Goal: Task Accomplishment & Management: Manage account settings

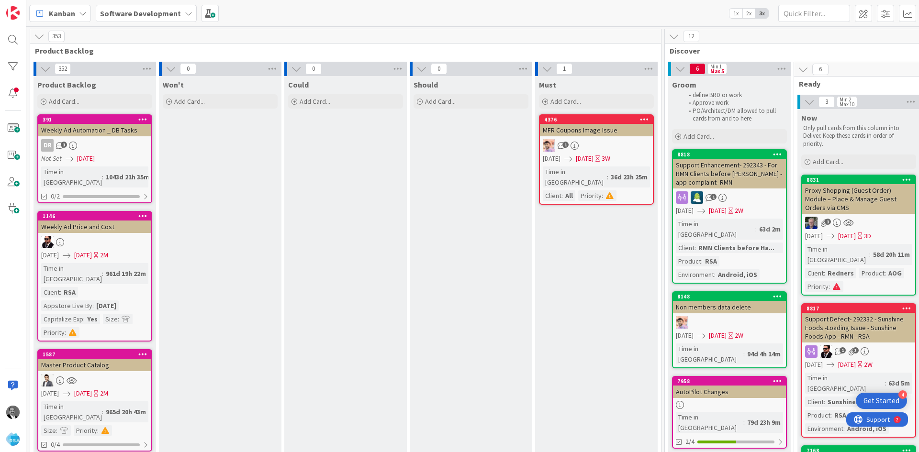
click at [92, 250] on span "[DATE]" at bounding box center [83, 255] width 18 height 10
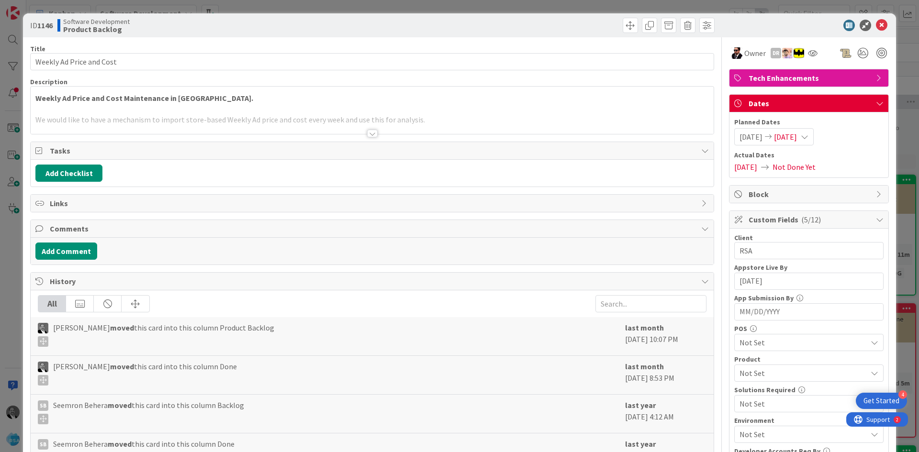
click at [369, 135] on div at bounding box center [372, 134] width 11 height 8
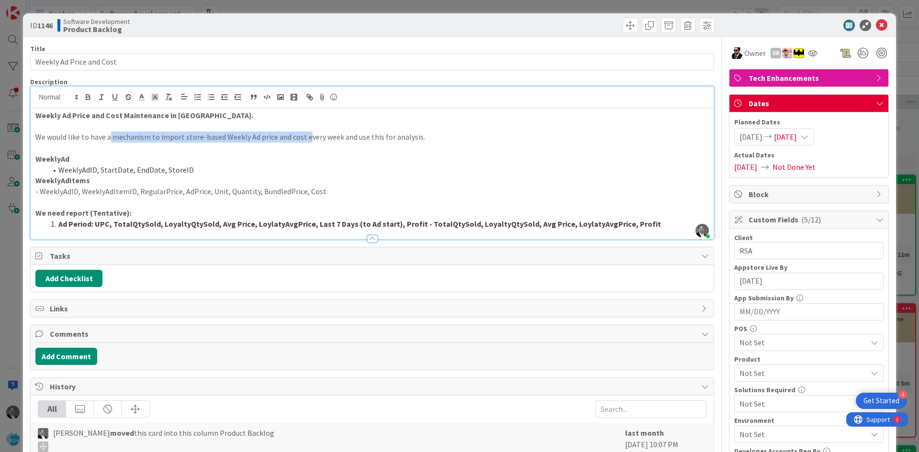
drag, startPoint x: 109, startPoint y: 134, endPoint x: 307, endPoint y: 133, distance: 198.1
click at [307, 133] on p "We would like to have a mechanism to import store-based Weekly Ad price and cos…" at bounding box center [371, 137] width 673 height 11
click at [413, 169] on li "WeeklyAdID, StartDate, EndDate, StoreID" at bounding box center [378, 170] width 662 height 11
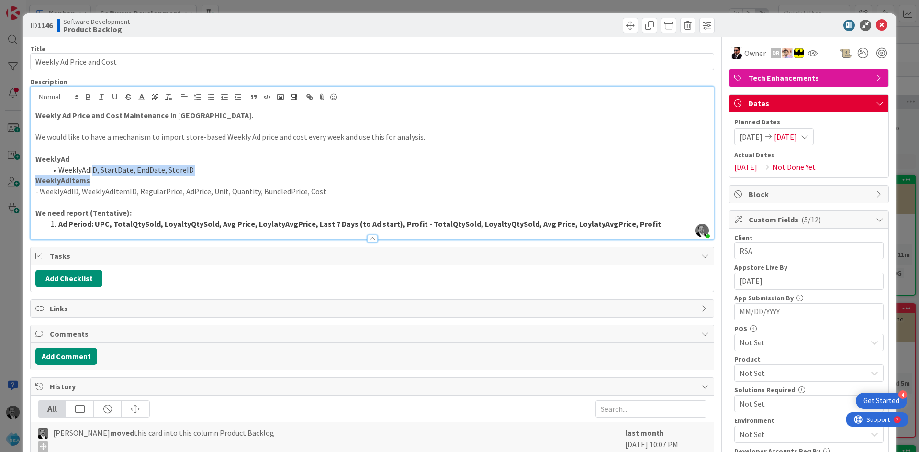
drag, startPoint x: 233, startPoint y: 178, endPoint x: 93, endPoint y: 165, distance: 140.4
click at [93, 165] on div "Weekly Ad Price and Cost Maintenance in [GEOGRAPHIC_DATA]. We would like to hav…" at bounding box center [372, 173] width 683 height 131
click at [305, 182] on p "WeeklyAdItems" at bounding box center [371, 180] width 673 height 11
click at [156, 215] on p "We need report (Tentative):" at bounding box center [371, 213] width 673 height 11
click at [362, 183] on p "WeeklyAdItems" at bounding box center [371, 180] width 673 height 11
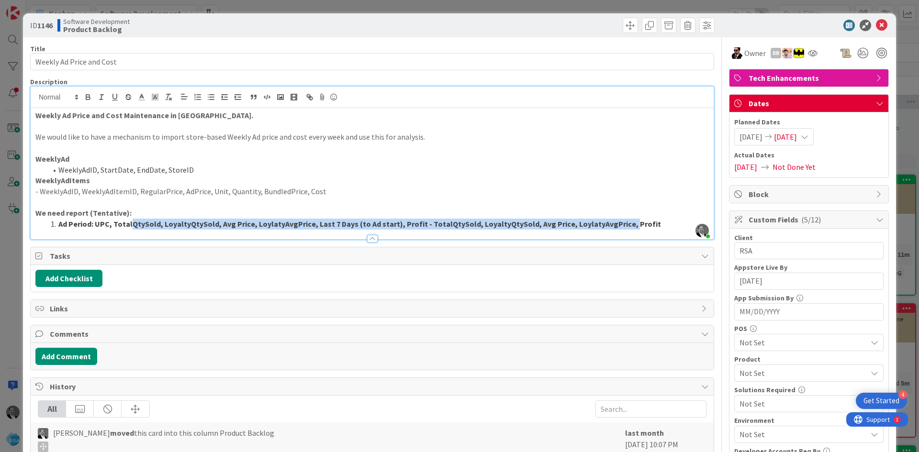
drag, startPoint x: 367, startPoint y: 223, endPoint x: 614, endPoint y: 222, distance: 247.4
click at [614, 222] on strong "Ad Period: UPC, TotalQtySold, LoyaltyQtySold, Avg Price, LoylatyAvgPrice, Last …" at bounding box center [359, 224] width 602 height 10
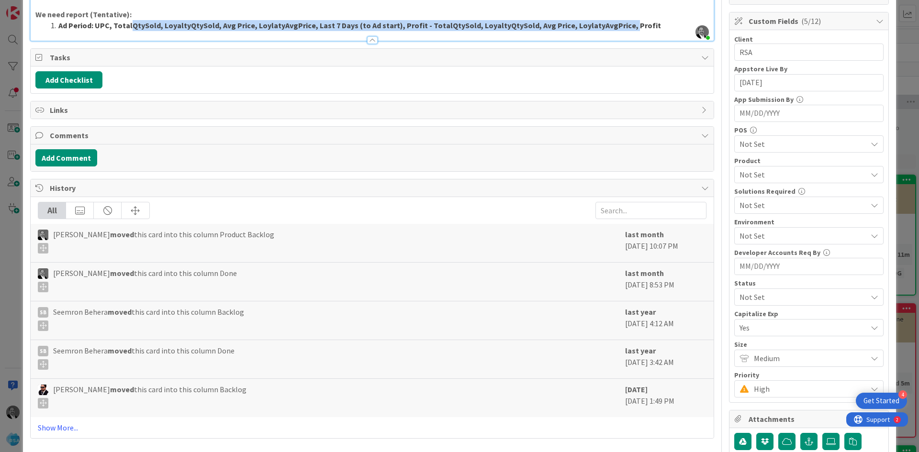
scroll to position [198, 0]
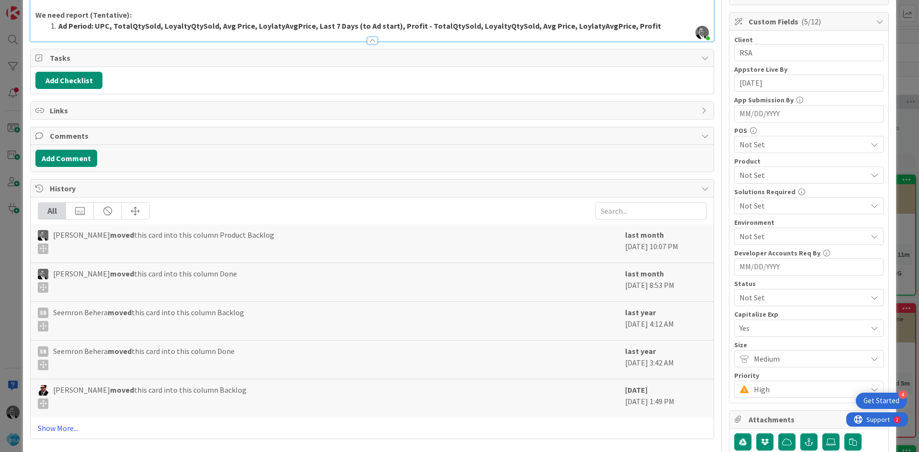
click at [185, 230] on span "[PERSON_NAME] moved this card into this column Product Backlog" at bounding box center [163, 241] width 221 height 25
click at [253, 290] on div "[PERSON_NAME] moved this card into this column Done" at bounding box center [329, 280] width 582 height 25
drag, startPoint x: 140, startPoint y: 319, endPoint x: 205, endPoint y: 322, distance: 65.1
click at [205, 322] on span "[PERSON_NAME] moved this card into this column Backlog" at bounding box center [148, 319] width 191 height 25
click at [302, 344] on div "SB [PERSON_NAME] moved this card into this column Done last year [DATE] 3:42 AM" at bounding box center [372, 360] width 683 height 39
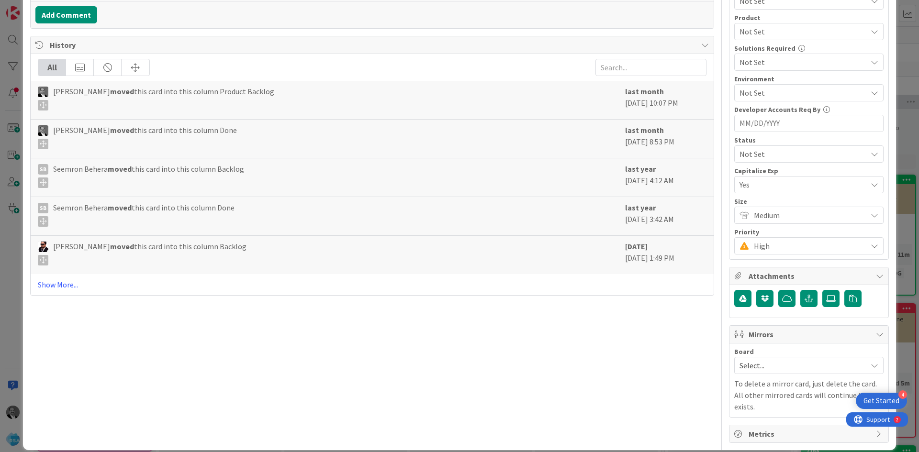
scroll to position [0, 0]
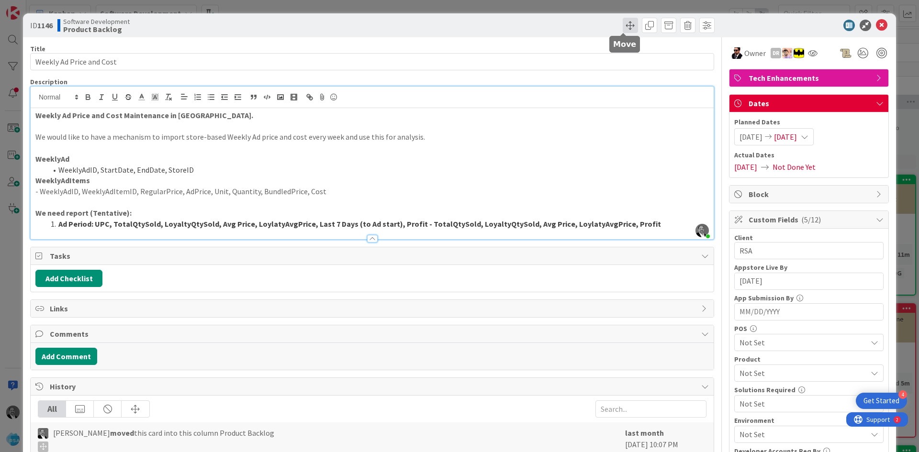
click at [622, 27] on span at bounding box center [629, 25] width 15 height 15
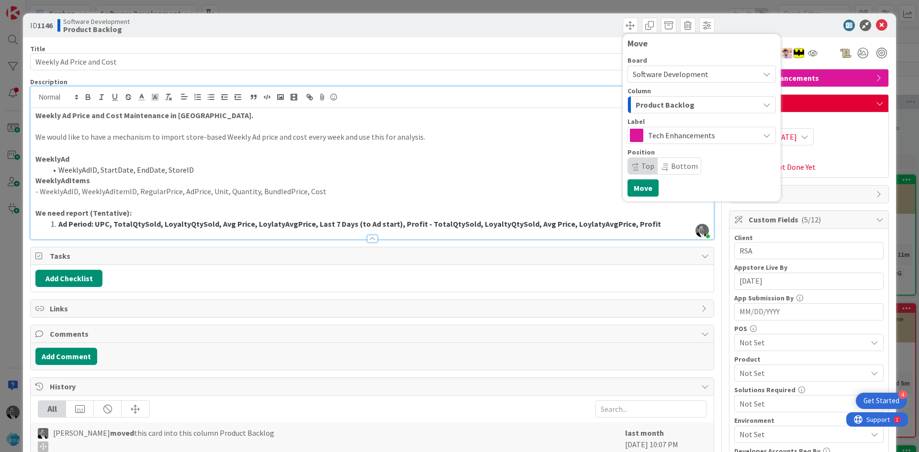
click at [700, 138] on span "Tech Enhancements" at bounding box center [701, 135] width 106 height 13
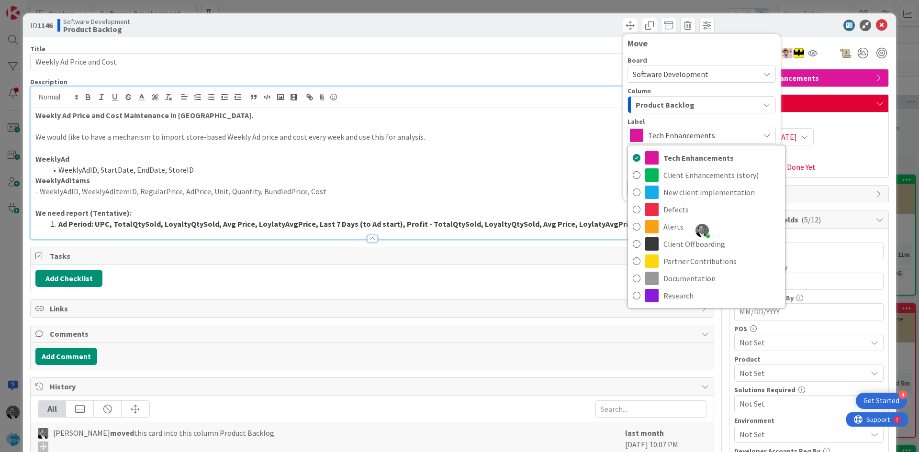
click at [687, 101] on div "Product Backlog" at bounding box center [696, 104] width 126 height 15
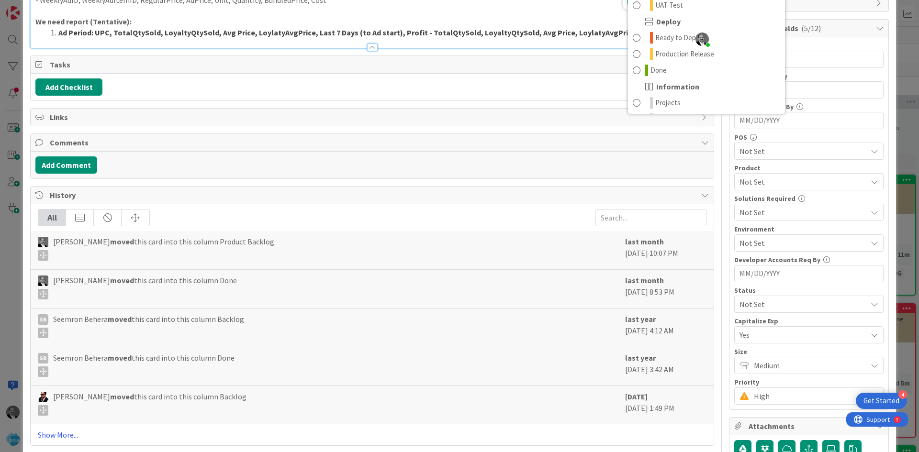
scroll to position [273, 0]
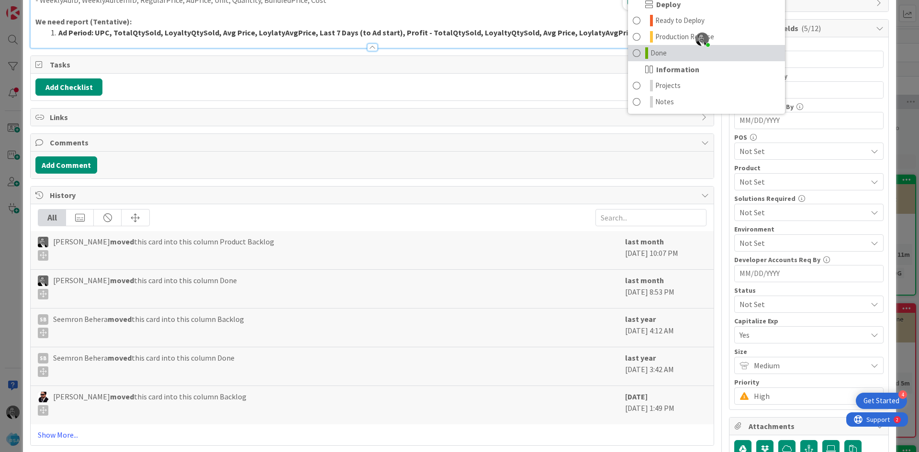
click at [659, 51] on span "Done" at bounding box center [658, 52] width 16 height 11
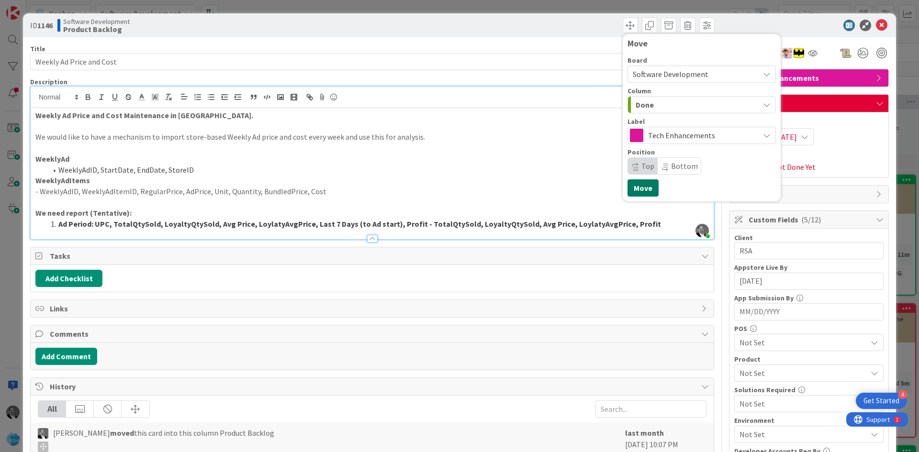
click at [636, 188] on button "Move" at bounding box center [642, 187] width 31 height 17
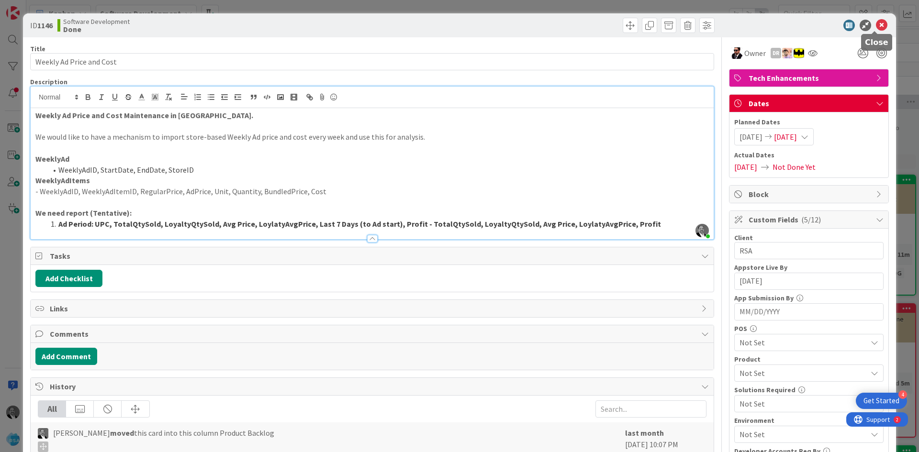
click at [876, 24] on icon at bounding box center [881, 25] width 11 height 11
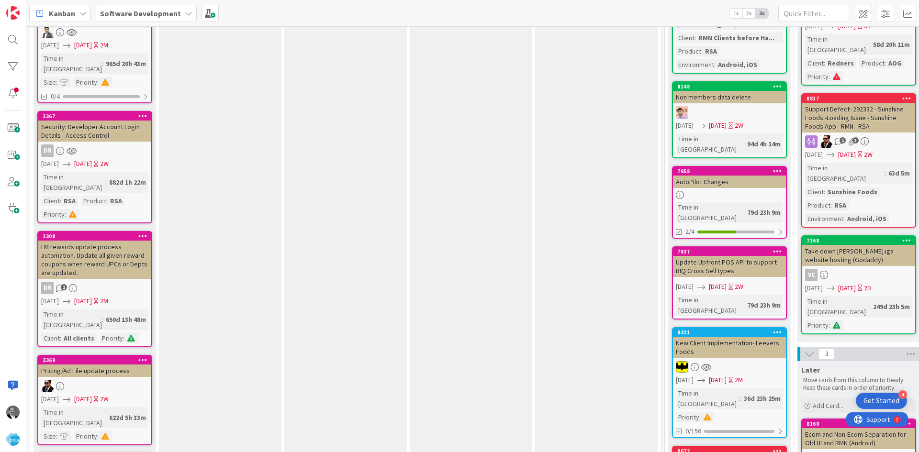
scroll to position [287, 0]
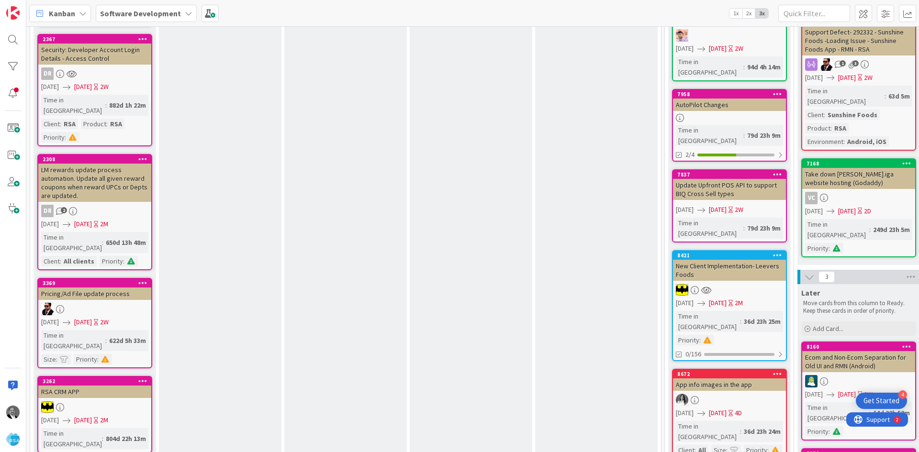
click at [122, 164] on div "LM rewards update process automation. Update all given reward coupons when rewa…" at bounding box center [94, 183] width 113 height 38
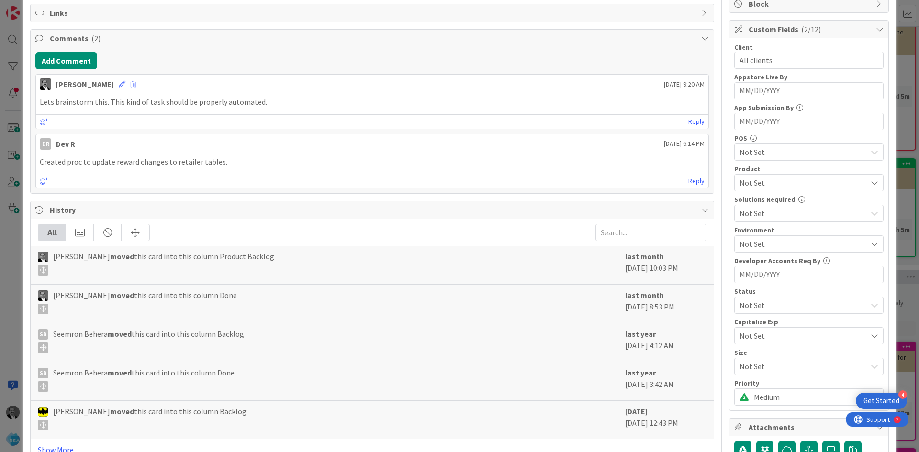
scroll to position [191, 0]
drag, startPoint x: 56, startPoint y: 161, endPoint x: 183, endPoint y: 160, distance: 126.3
click at [183, 160] on p "Created proc to update reward changes to retailer tables." at bounding box center [372, 161] width 665 height 11
click at [227, 162] on p "Created proc to update reward changes to retailer tables." at bounding box center [372, 161] width 665 height 11
drag, startPoint x: 56, startPoint y: 159, endPoint x: 247, endPoint y: 157, distance: 190.4
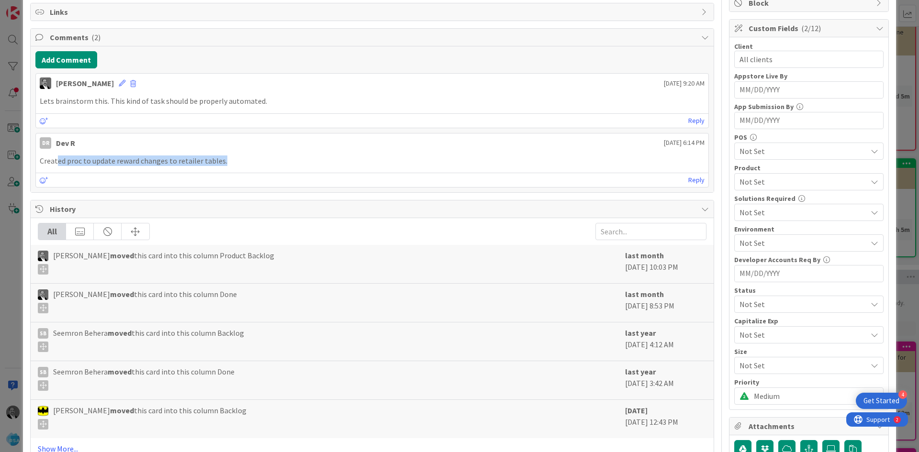
click at [247, 157] on p "Created proc to update reward changes to retailer tables." at bounding box center [372, 161] width 665 height 11
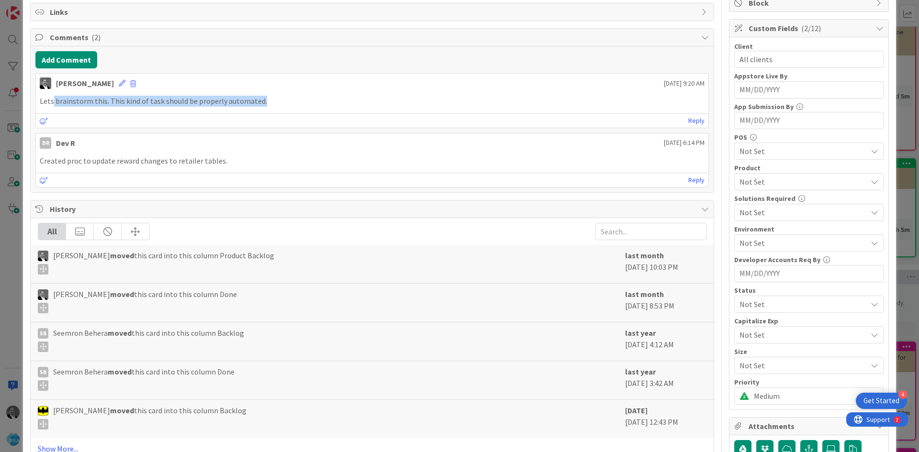
drag, startPoint x: 53, startPoint y: 101, endPoint x: 296, endPoint y: 103, distance: 243.5
click at [296, 103] on p "Lets brainstorm this. This kind of task should be properly automated." at bounding box center [372, 101] width 665 height 11
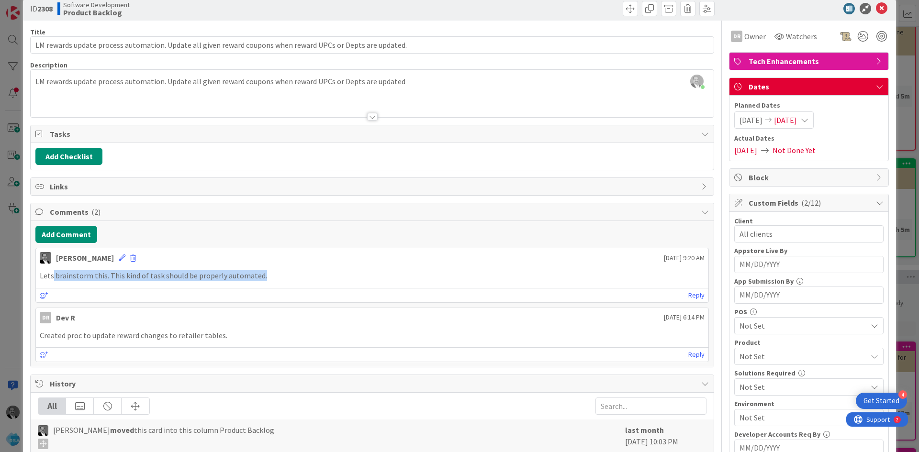
scroll to position [0, 0]
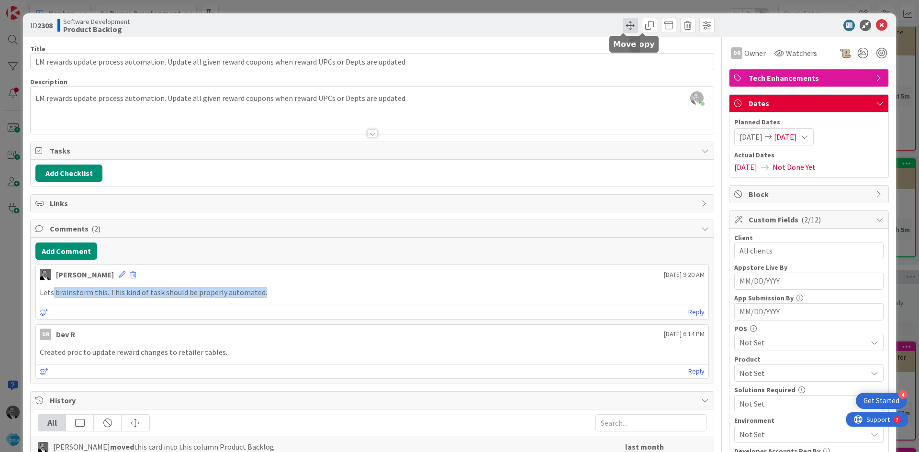
click at [624, 26] on span at bounding box center [629, 25] width 15 height 15
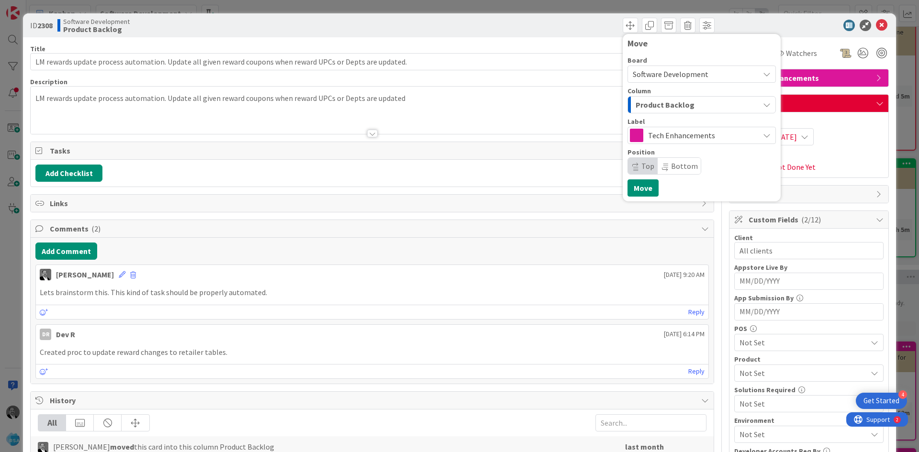
click at [704, 103] on div "Product Backlog" at bounding box center [696, 104] width 126 height 15
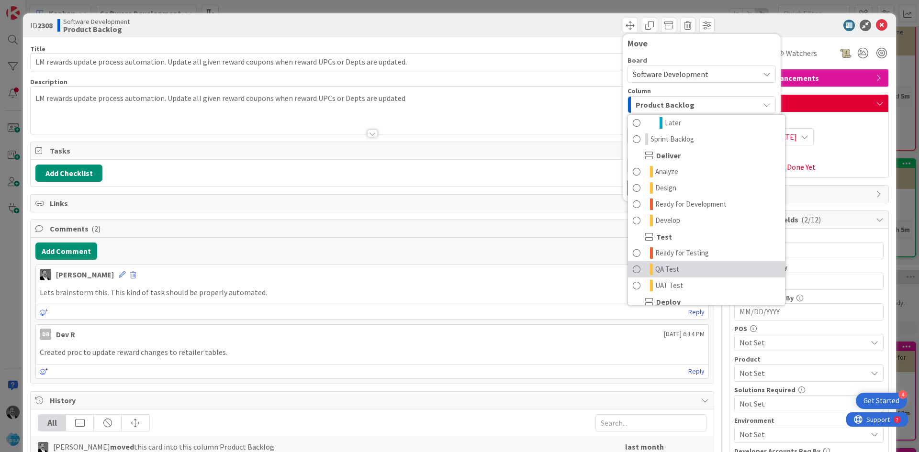
scroll to position [273, 0]
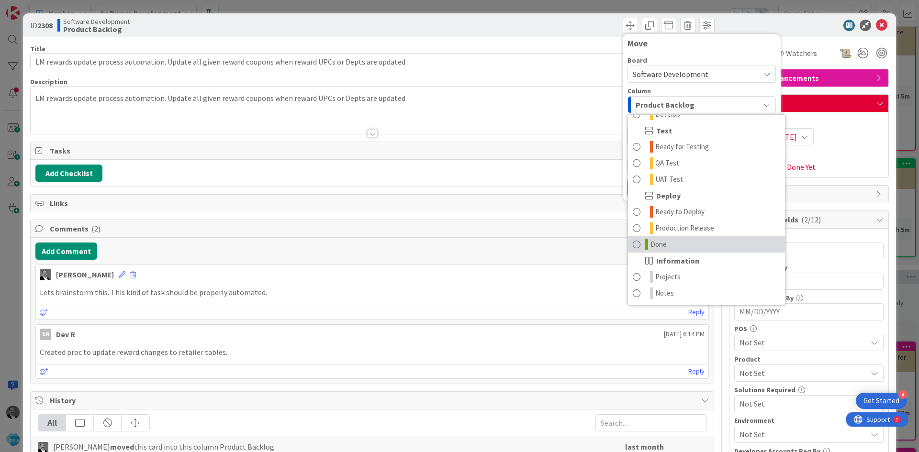
click at [653, 240] on span "Done" at bounding box center [658, 244] width 16 height 11
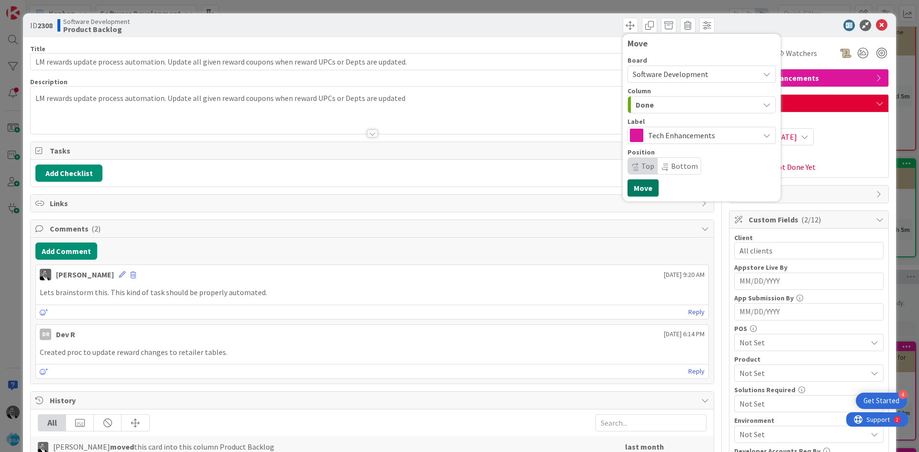
click at [634, 180] on button "Move" at bounding box center [642, 187] width 31 height 17
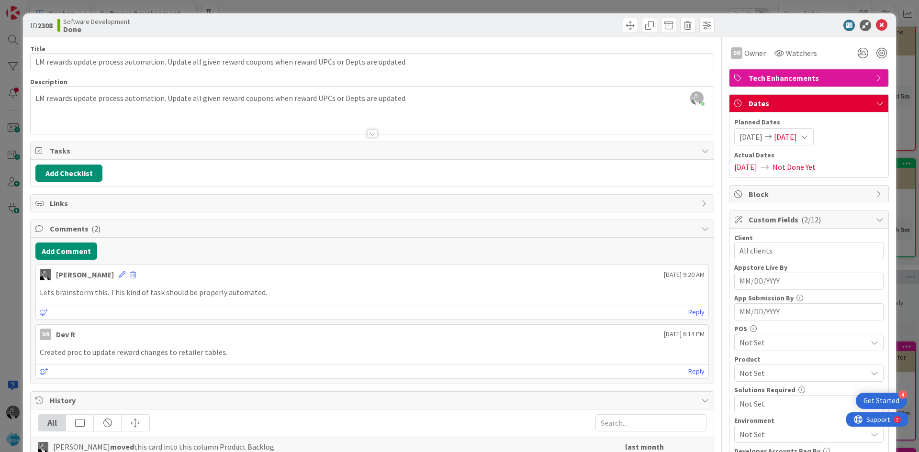
click at [877, 27] on icon at bounding box center [881, 25] width 11 height 11
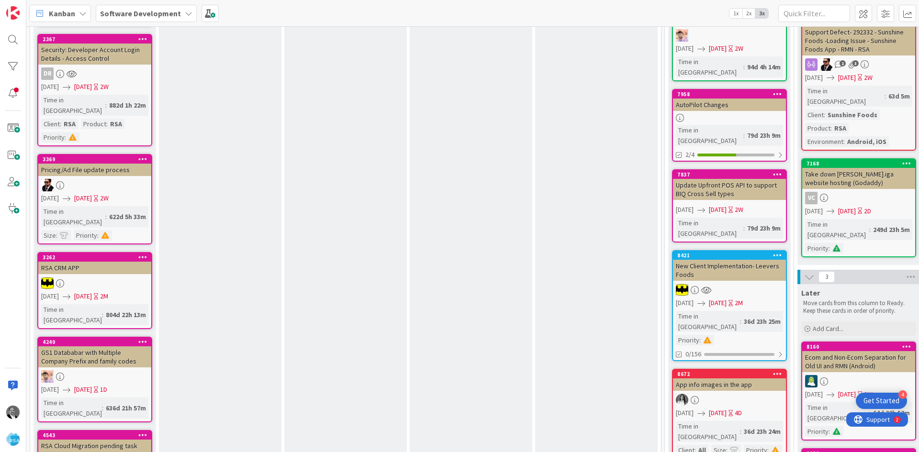
click at [101, 262] on div "RSA CRM APP" at bounding box center [94, 268] width 113 height 12
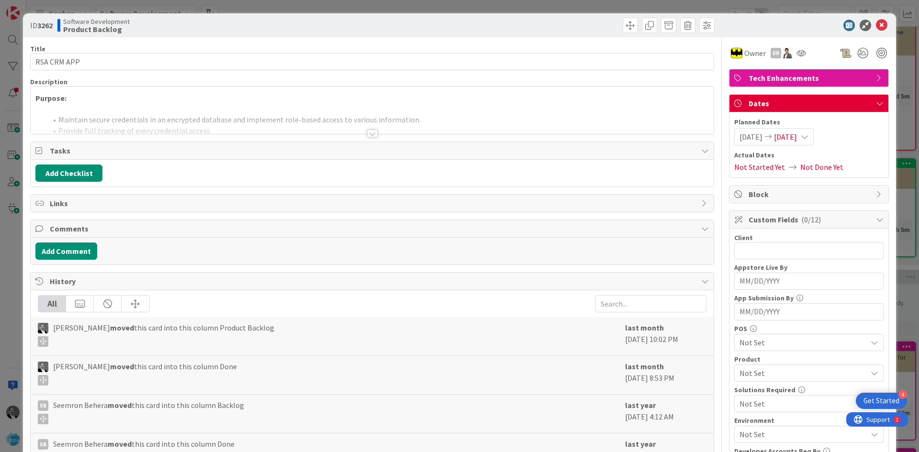
click at [372, 134] on div at bounding box center [372, 134] width 11 height 8
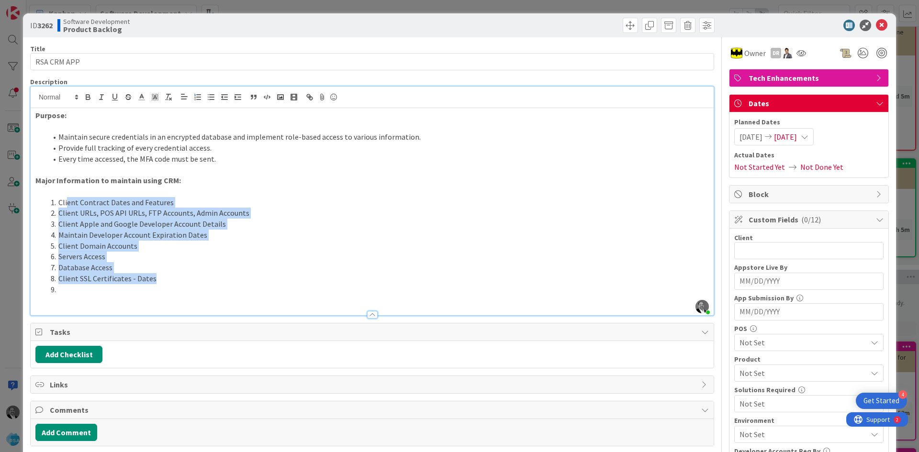
drag, startPoint x: 133, startPoint y: 265, endPoint x: 66, endPoint y: 206, distance: 89.5
click at [66, 206] on ol "Client Contract Dates and Features Client URLs, POS API URLs, FTP Accounts, Adm…" at bounding box center [371, 246] width 673 height 98
click at [165, 241] on li "Client Domain Accounts" at bounding box center [378, 246] width 662 height 11
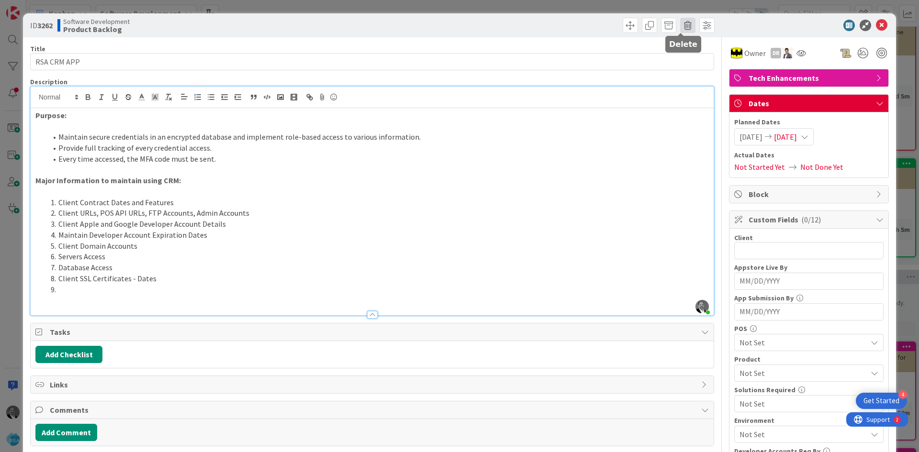
click at [682, 26] on span at bounding box center [687, 25] width 15 height 15
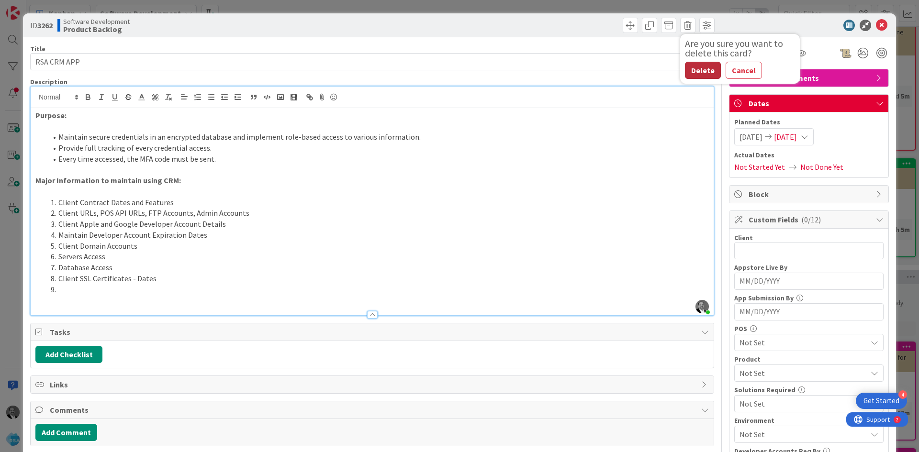
click at [693, 67] on button "Delete" at bounding box center [703, 70] width 36 height 17
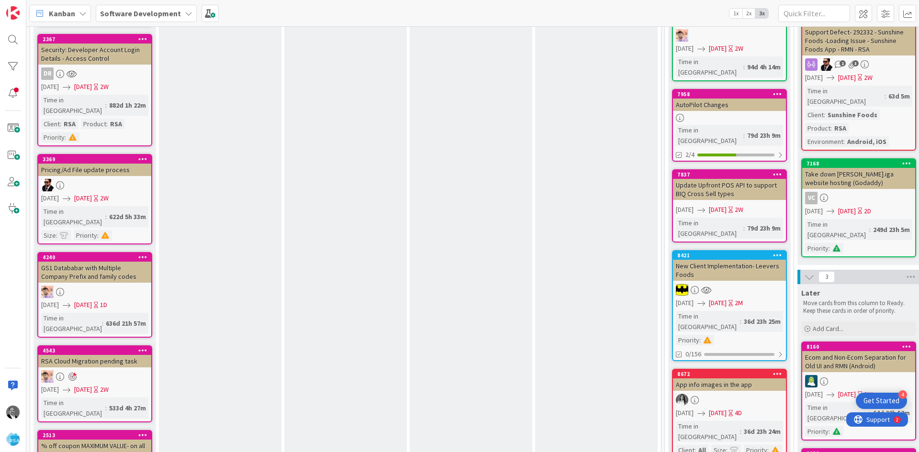
click at [118, 355] on div "RSA Cloud Migration pending task" at bounding box center [94, 361] width 113 height 12
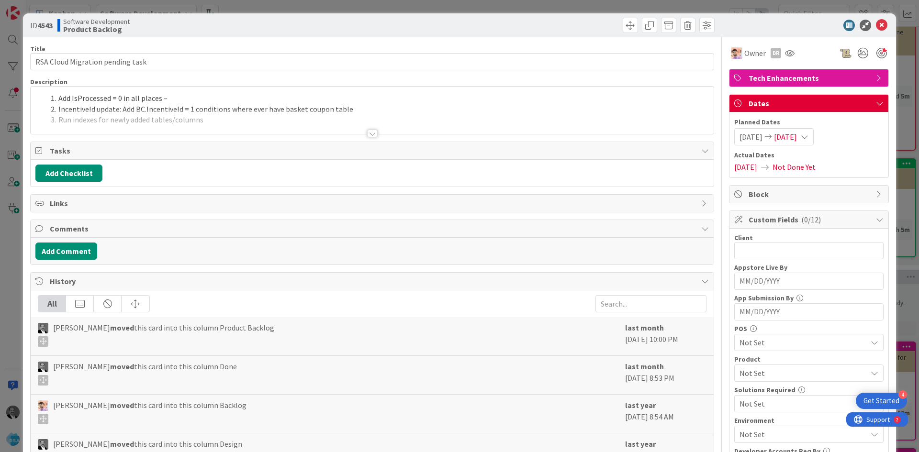
click at [367, 135] on div at bounding box center [372, 134] width 11 height 8
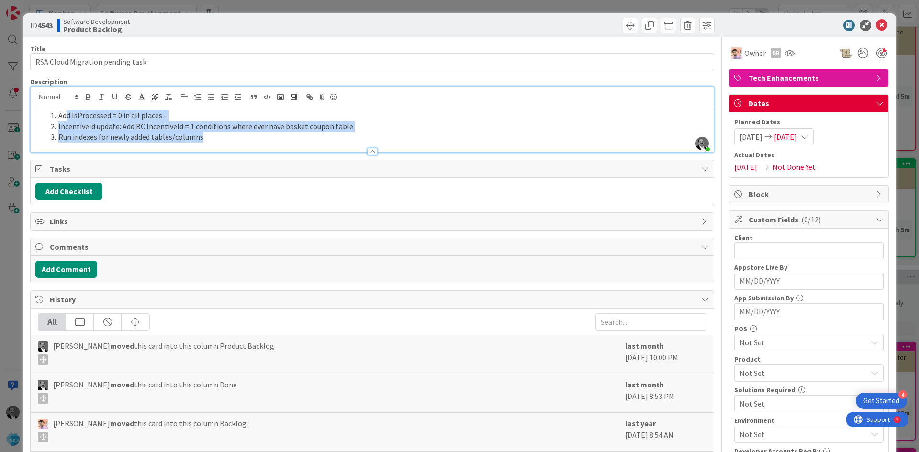
drag, startPoint x: 209, startPoint y: 139, endPoint x: 68, endPoint y: 116, distance: 142.9
click at [68, 116] on ol "Add IsProcessed = 0 in all places – IncentiveId update: Add BC.IncentiveId = 1 …" at bounding box center [371, 126] width 673 height 33
click at [177, 132] on li "Run indexes for newly added tables/columns" at bounding box center [378, 137] width 662 height 11
drag, startPoint x: 207, startPoint y: 138, endPoint x: 209, endPoint y: 131, distance: 7.4
click at [101, 120] on ol "Add IsProcessed = 0 in all places – IncentiveId update: Add BC.IncentiveId = 1 …" at bounding box center [371, 126] width 673 height 33
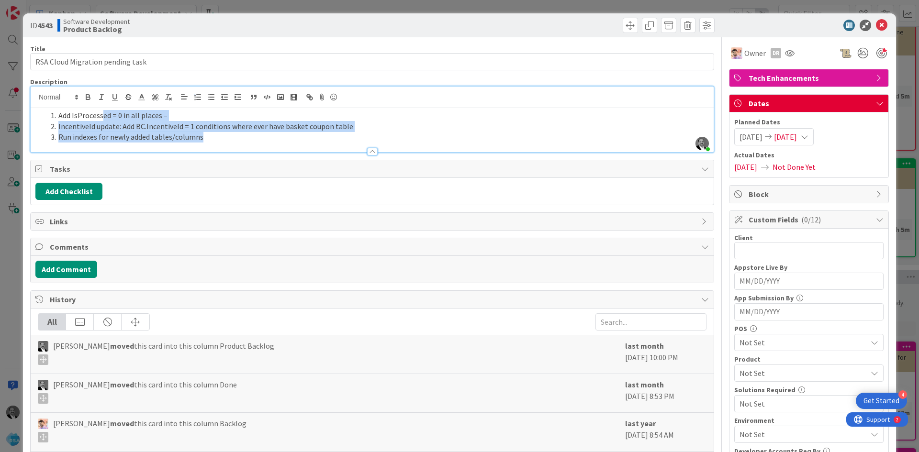
click at [209, 131] on li "IncentiveId update: Add BC.IncentiveId = 1 conditions where ever have basket co…" at bounding box center [378, 126] width 662 height 11
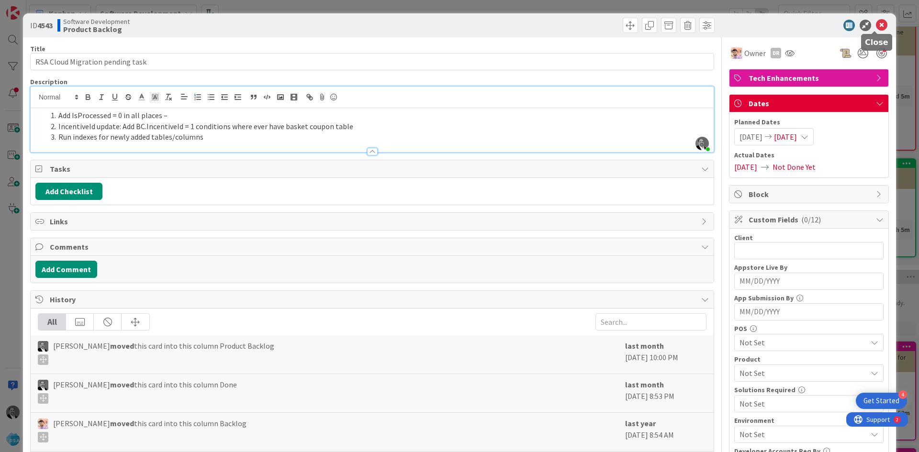
click at [876, 28] on icon at bounding box center [881, 25] width 11 height 11
